Goal: Task Accomplishment & Management: Manage account settings

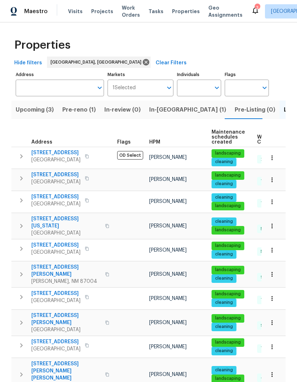
click at [156, 111] on span "In-[GEOGRAPHIC_DATA] (1)" at bounding box center [187, 110] width 77 height 10
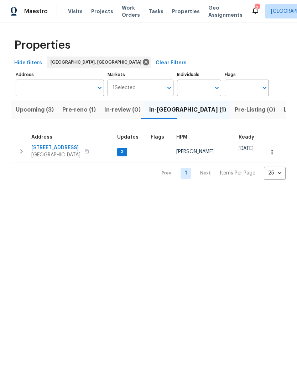
click at [54, 147] on span "[STREET_ADDRESS]" at bounding box center [55, 147] width 49 height 7
click at [76, 107] on span "Pre-reno (1)" at bounding box center [78, 110] width 33 height 10
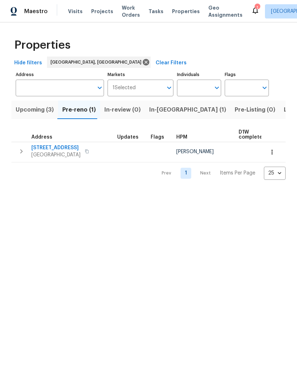
click at [275, 152] on button "button" at bounding box center [272, 152] width 16 height 16
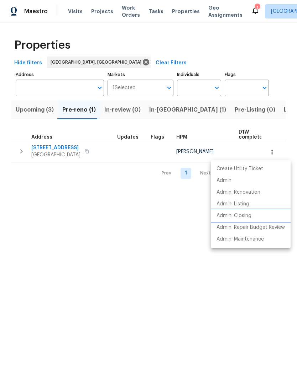
click at [246, 216] on p "Admin: Closing" at bounding box center [233, 215] width 35 height 7
click at [135, 215] on div at bounding box center [148, 191] width 297 height 382
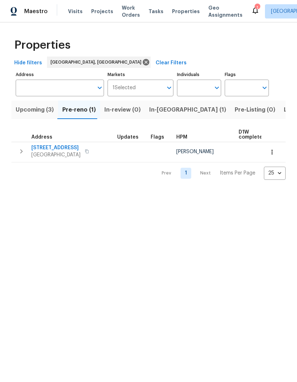
click at [56, 145] on span "8015 Alto Rey Ct NW" at bounding box center [55, 147] width 49 height 7
click at [29, 111] on span "Upcoming (3)" at bounding box center [35, 110] width 38 height 10
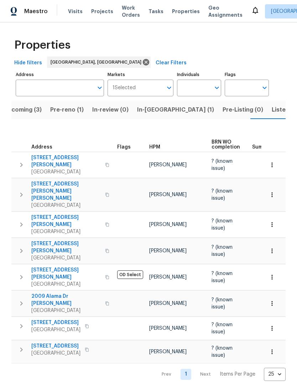
click at [60, 111] on span "Pre-reno (1)" at bounding box center [66, 110] width 33 height 10
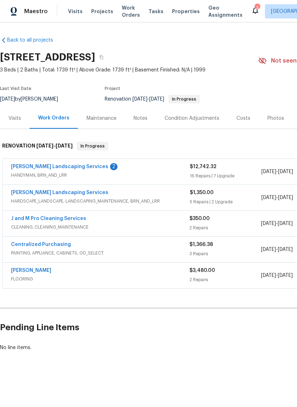
click at [69, 162] on div "Rodriguez Landscaping Services 2 HANDYMAN, BRN_AND_LRR $12,742.32 16 Repairs | …" at bounding box center [200, 172] width 397 height 26
click at [78, 165] on link "Rodriguez Landscaping Services" at bounding box center [59, 166] width 97 height 5
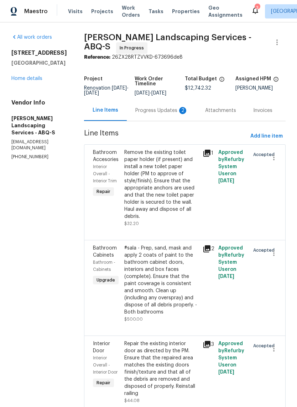
click at [158, 113] on div "Progress Updates 2" at bounding box center [161, 110] width 53 height 7
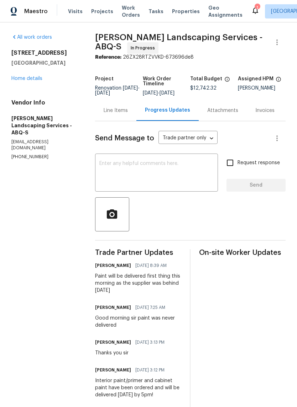
click at [32, 77] on link "Home details" at bounding box center [26, 78] width 31 height 5
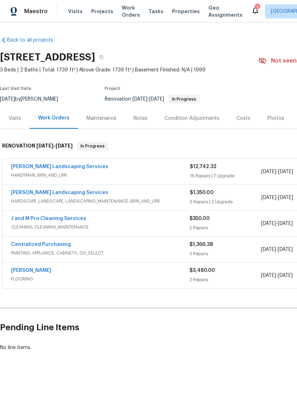
click at [136, 116] on div "Notes" at bounding box center [140, 118] width 14 height 7
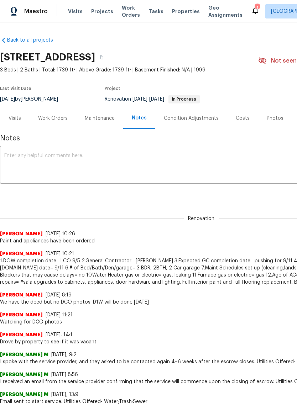
click at [21, 165] on textarea at bounding box center [200, 165] width 393 height 25
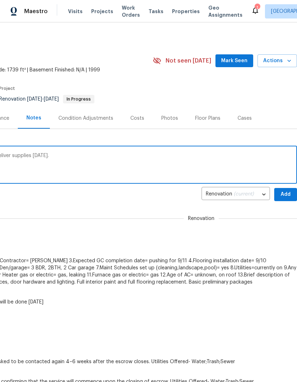
scroll to position [0, 105]
type textarea "Paint supplier was behind on Friday and will deliver supplies today 9/8."
click at [282, 194] on span "Add" at bounding box center [284, 194] width 11 height 9
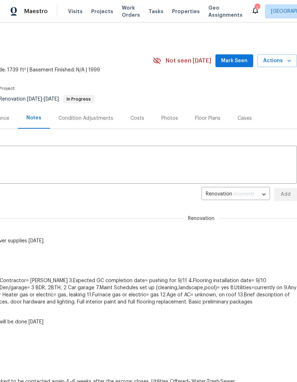
click at [236, 58] on span "Mark Seen" at bounding box center [234, 61] width 26 height 9
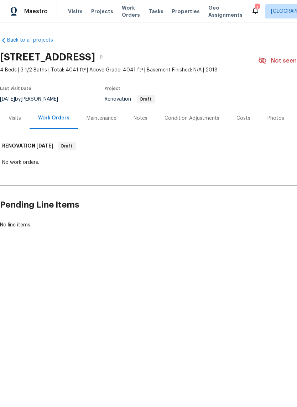
click at [139, 117] on div "Notes" at bounding box center [140, 118] width 14 height 7
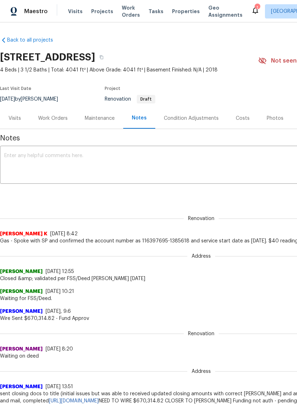
click at [11, 153] on textarea at bounding box center [200, 165] width 393 height 25
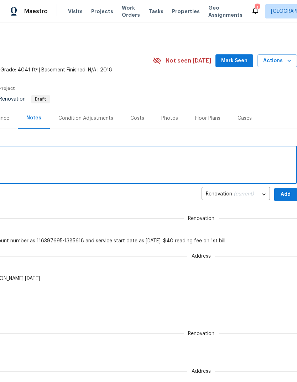
scroll to position [0, 105]
type textarea "D1W [DATE], GC is ready to start."
click at [282, 193] on span "Add" at bounding box center [284, 194] width 11 height 9
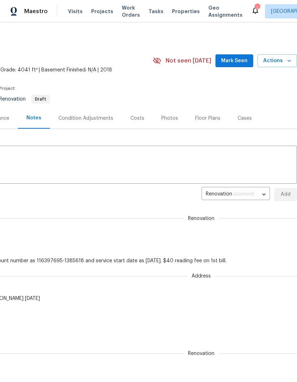
click at [236, 58] on span "Mark Seen" at bounding box center [234, 61] width 26 height 9
click at [254, 10] on div "1" at bounding box center [256, 7] width 5 height 7
click at [251, 11] on icon at bounding box center [255, 10] width 9 height 9
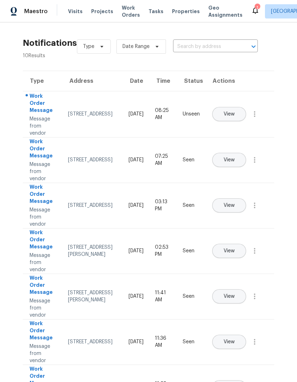
click at [234, 112] on span "View" at bounding box center [228, 114] width 11 height 5
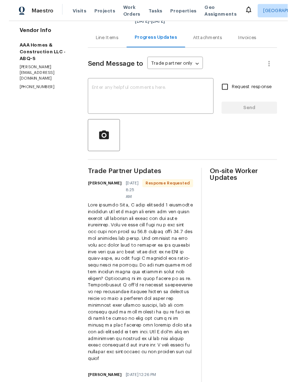
scroll to position [69, 0]
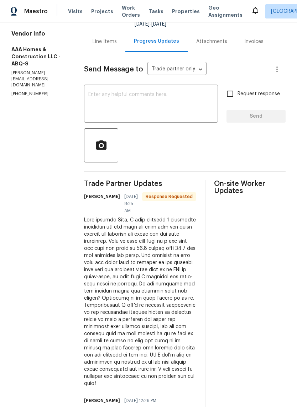
click at [109, 241] on div at bounding box center [140, 302] width 112 height 171
click at [103, 242] on div at bounding box center [140, 302] width 112 height 171
click at [91, 92] on textarea at bounding box center [150, 104] width 125 height 25
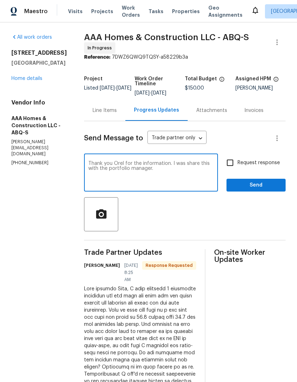
scroll to position [0, 0]
type textarea "Thank you Orel for the information. I was share this with the portfolio manager…"
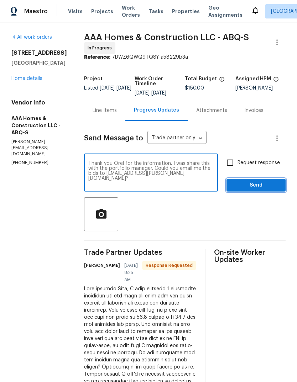
click at [258, 184] on span "Send" at bounding box center [256, 185] width 48 height 9
